Goal: Navigation & Orientation: Find specific page/section

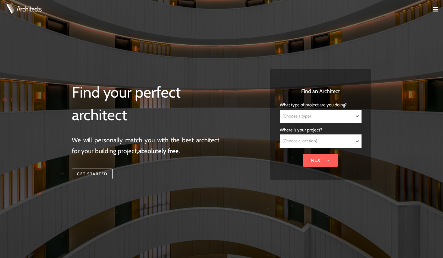
click at [353, 116] on select "(Choose a type) Residential Commercial Mixed use Conservation & Heritage Public…" at bounding box center [320, 116] width 81 height 13
click at [439, 9] on link at bounding box center [438, 10] width 10 height 5
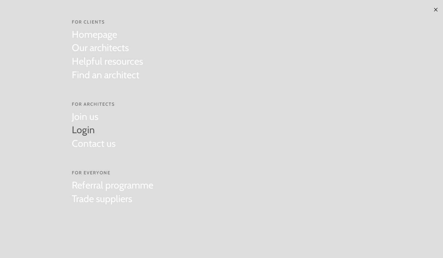
click at [94, 133] on link "Login" at bounding box center [94, 130] width 44 height 14
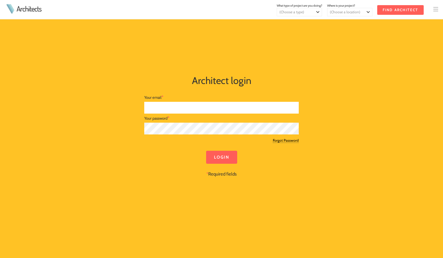
click at [194, 107] on input "text" at bounding box center [221, 108] width 154 height 12
click at [341, 152] on div "Architect login Your email * Your password * Forgot Password Login * Required f…" at bounding box center [221, 129] width 309 height 179
